Goal: Information Seeking & Learning: Understand process/instructions

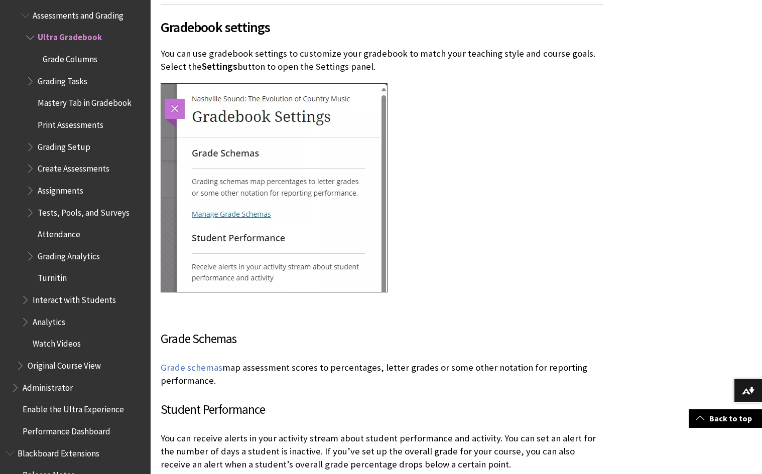
scroll to position [2596, 0]
click at [214, 60] on span "Settings" at bounding box center [220, 66] width 36 height 12
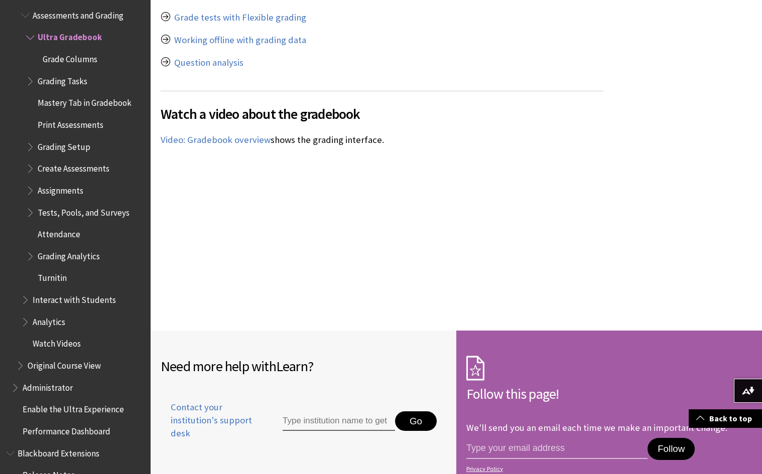
scroll to position [5943, 0]
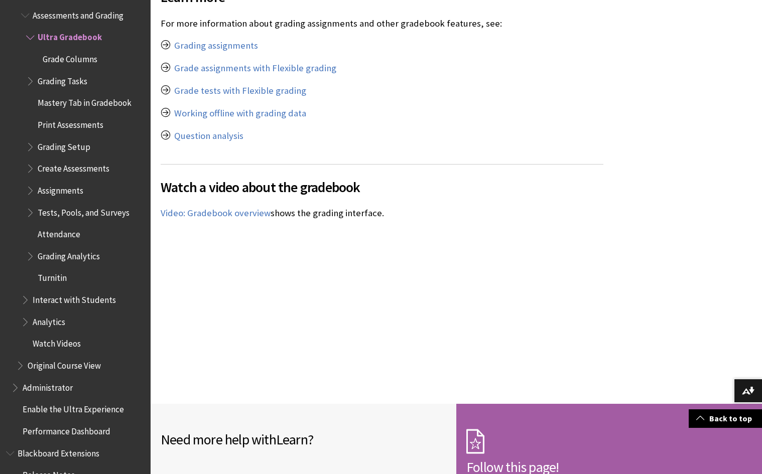
click at [78, 51] on span "Grade Columns" at bounding box center [70, 58] width 55 height 14
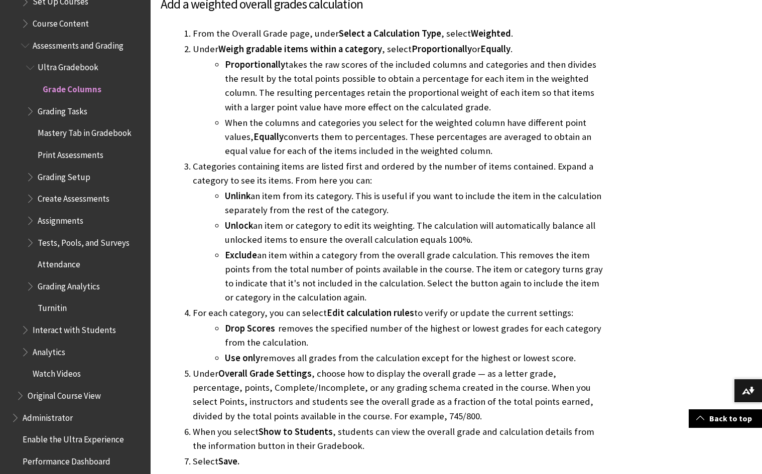
scroll to position [1393, 0]
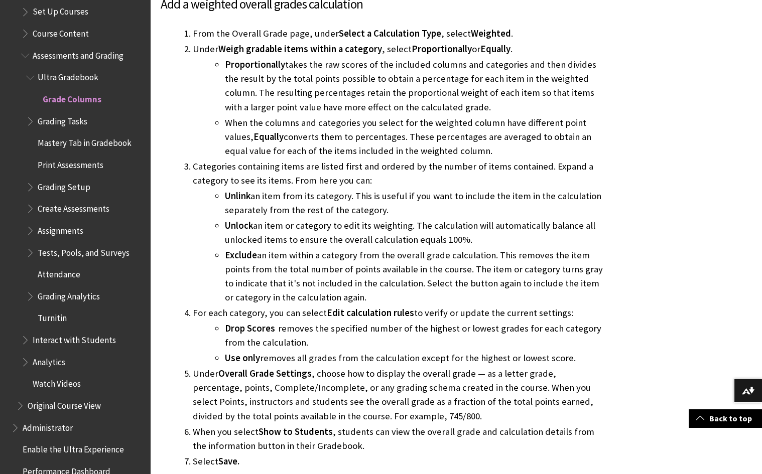
click at [70, 69] on span "Ultra Gradebook" at bounding box center [68, 76] width 61 height 14
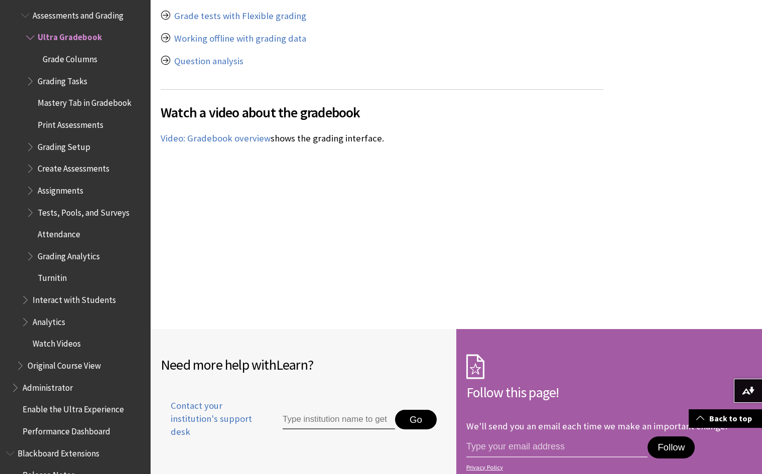
scroll to position [6005, 0]
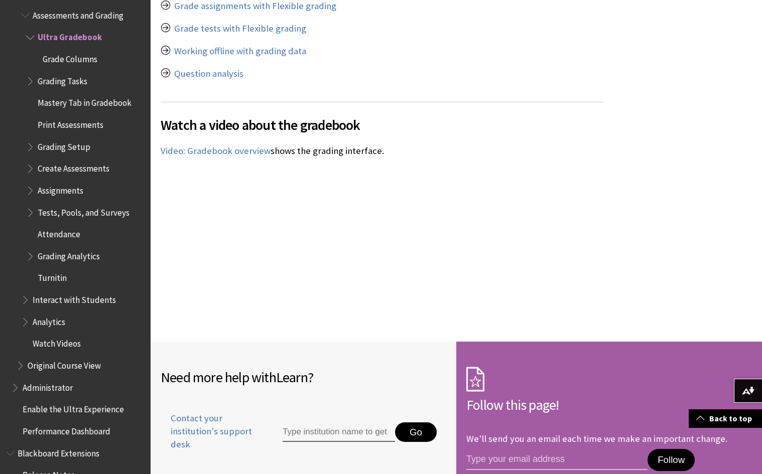
click at [30, 73] on span "Book outline for Blackboard Learn Help" at bounding box center [31, 79] width 11 height 13
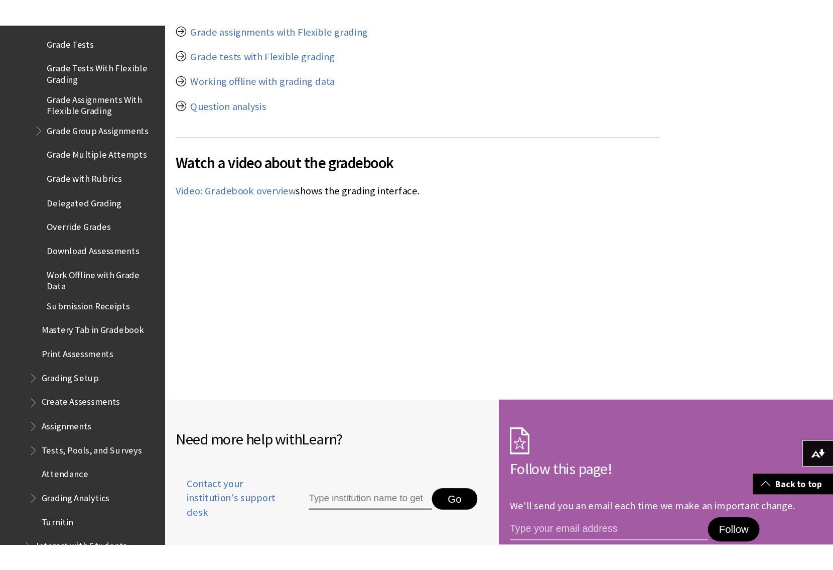
scroll to position [1438, 0]
